Goal: Transaction & Acquisition: Purchase product/service

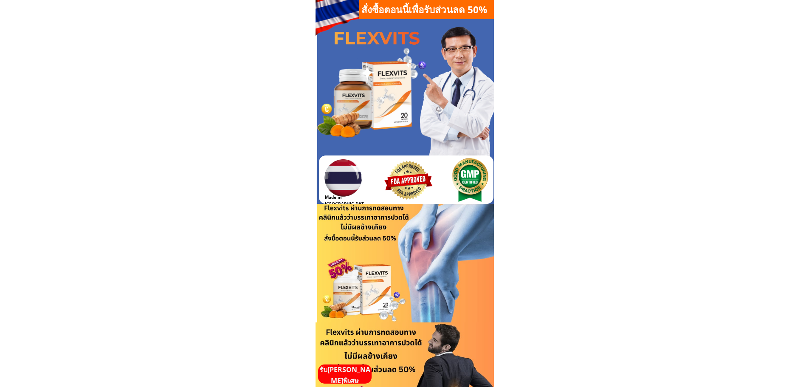
click at [352, 375] on p "รับ[PERSON_NAME]พิเศษ" at bounding box center [344, 375] width 53 height 22
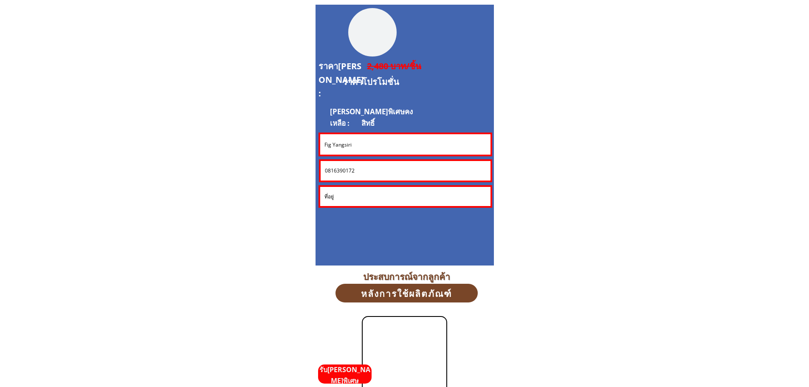
scroll to position [2292, 0]
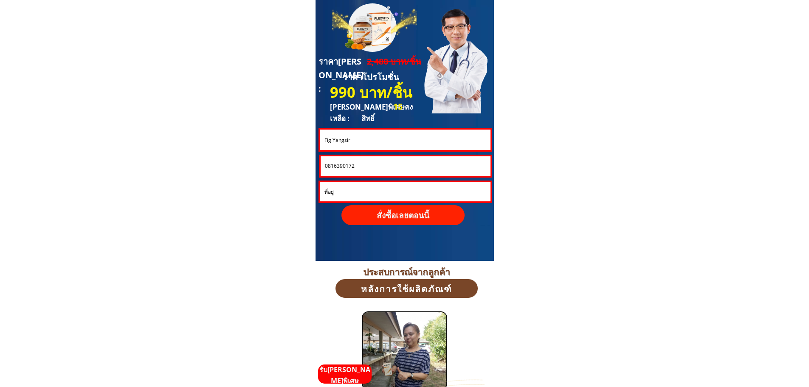
click at [346, 138] on input "Fig Yangsiri" at bounding box center [405, 139] width 166 height 20
paste input "Tanoli Man"
type input "[PERSON_NAME]"
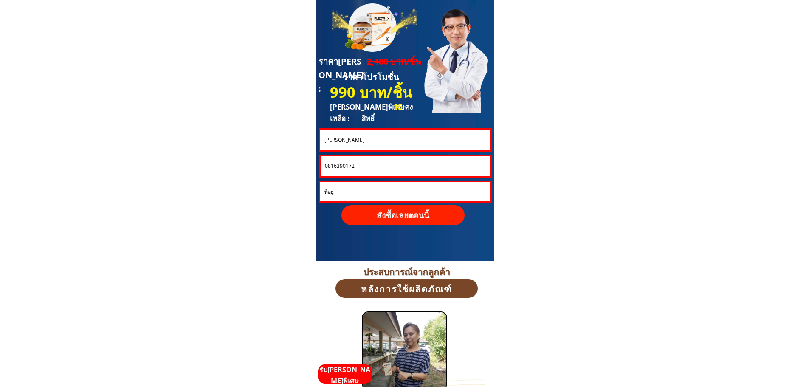
click at [360, 170] on input "0816390172" at bounding box center [406, 166] width 166 height 20
paste input "07869786"
type input "0807869786"
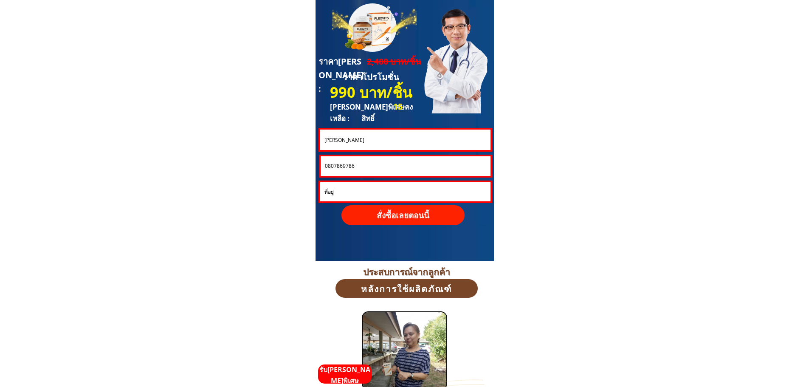
click at [407, 208] on p "สั่งซื้อเลยตอนนี้" at bounding box center [402, 215] width 123 height 20
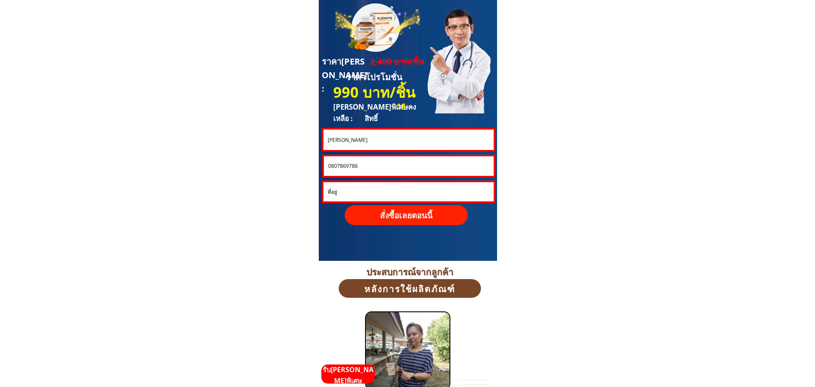
scroll to position [0, 0]
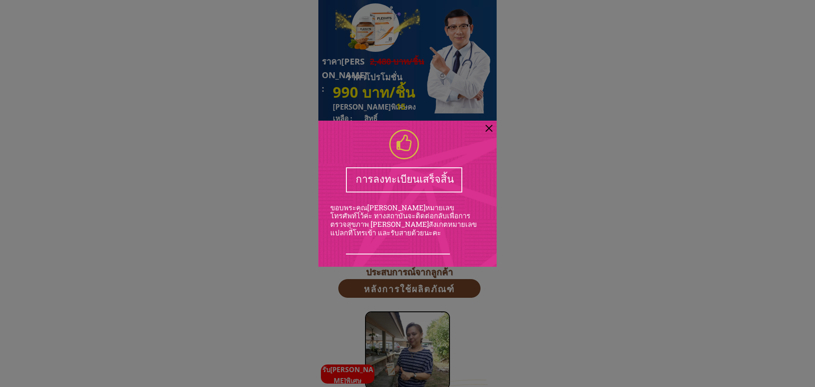
click at [489, 127] on div at bounding box center [489, 128] width 7 height 7
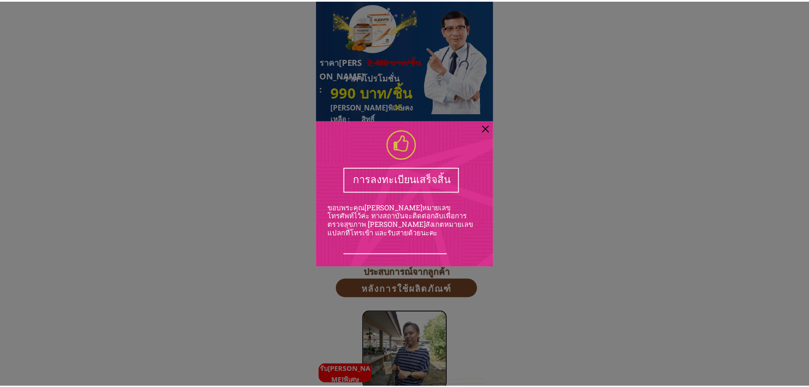
scroll to position [2292, 0]
